Goal: Task Accomplishment & Management: Manage account settings

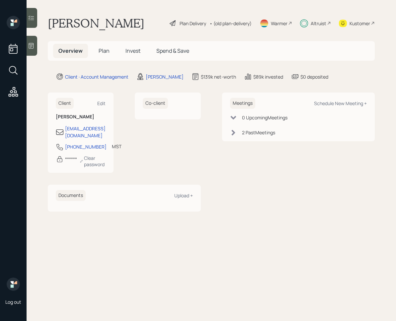
click at [131, 49] on span "Invest" at bounding box center [132, 50] width 15 height 7
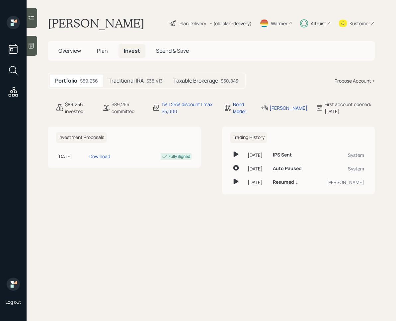
click at [134, 83] on h5 "Traditional IRA" at bounding box center [126, 81] width 35 height 6
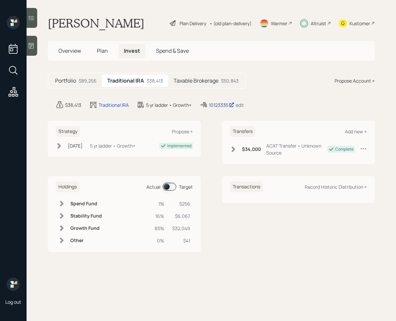
click at [226, 106] on div "10123335" at bounding box center [222, 105] width 26 height 7
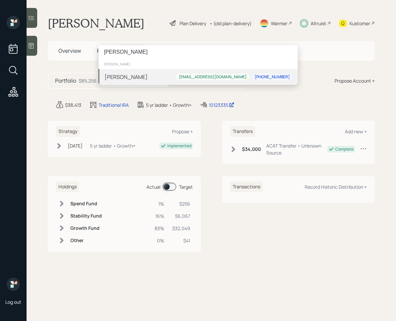
type input "[PERSON_NAME]"
click at [134, 76] on div "[PERSON_NAME]" at bounding box center [126, 77] width 43 height 8
